Goal: Use online tool/utility: Utilize a website feature to perform a specific function

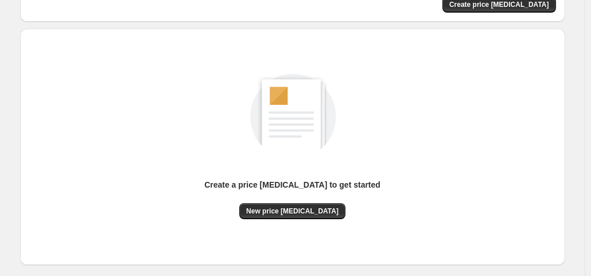
scroll to position [153, 0]
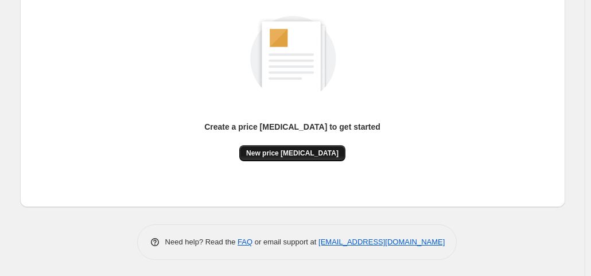
click at [329, 156] on button "New price [MEDICAL_DATA]" at bounding box center [292, 153] width 106 height 16
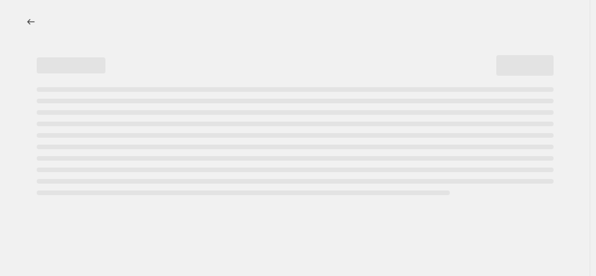
select select "percentage"
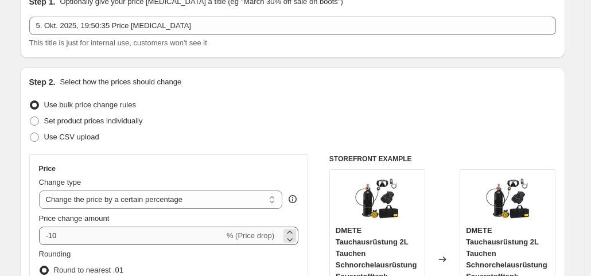
scroll to position [115, 0]
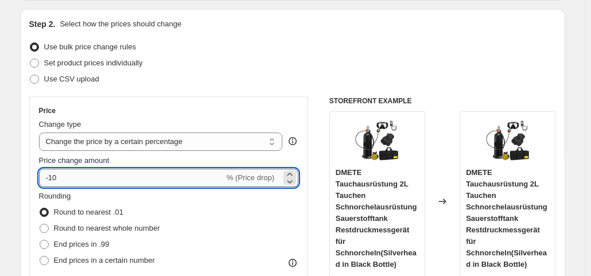
click at [95, 178] on input "-10" at bounding box center [131, 178] width 185 height 18
type input "-1"
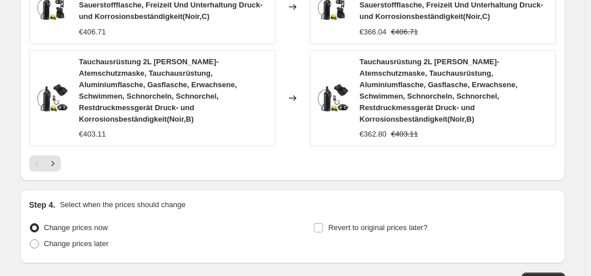
scroll to position [1035, 0]
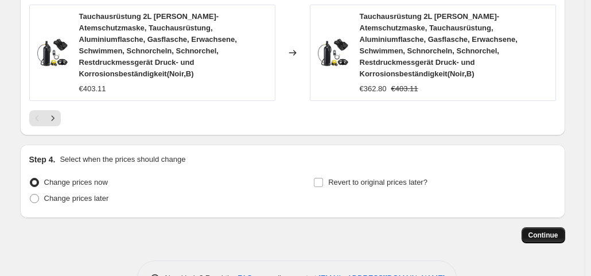
type input "-35"
click at [564, 227] on button "Continue" at bounding box center [543, 235] width 44 height 16
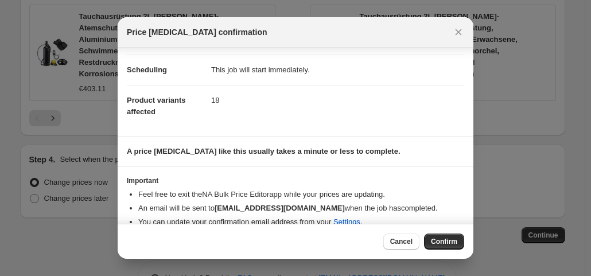
scroll to position [100, 0]
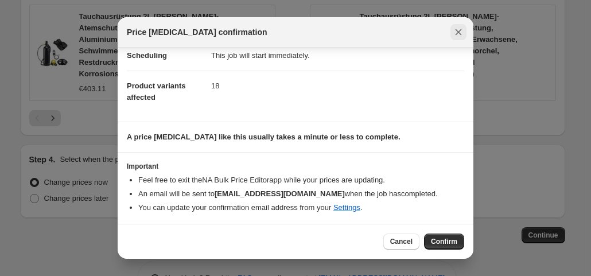
click at [464, 30] on button "Close" at bounding box center [458, 32] width 16 height 16
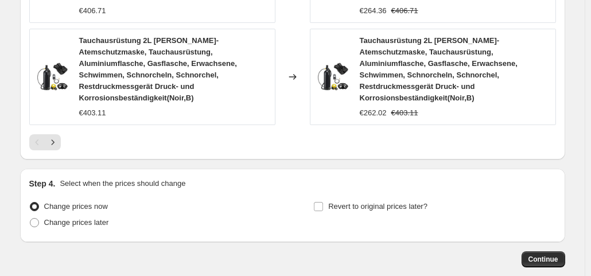
scroll to position [1035, 0]
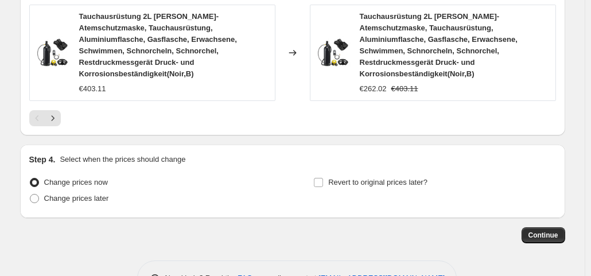
click at [541, 230] on span "Continue" at bounding box center [543, 234] width 30 height 9
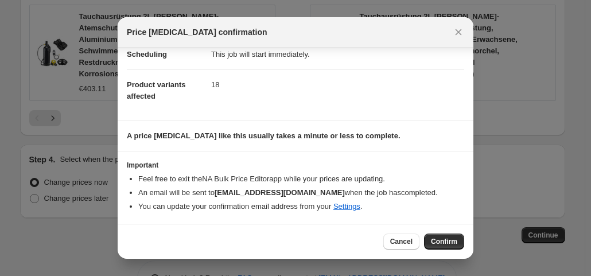
scroll to position [100, 0]
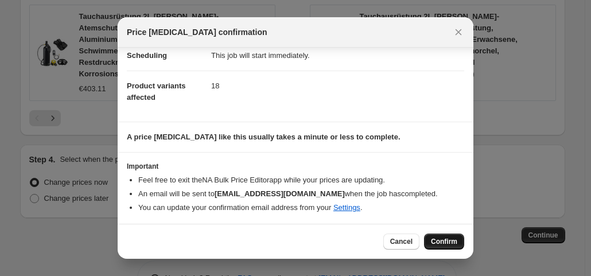
click at [447, 238] on span "Confirm" at bounding box center [444, 241] width 26 height 9
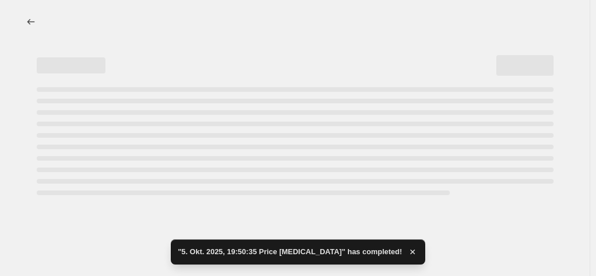
select select "percentage"
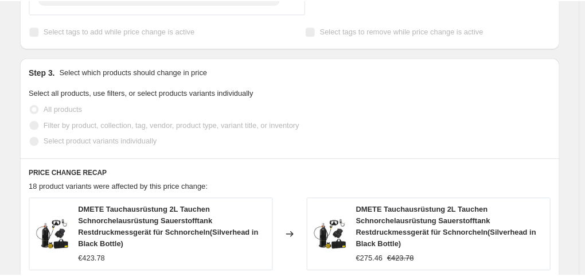
scroll to position [431, 0]
